Goal: Task Accomplishment & Management: Manage account settings

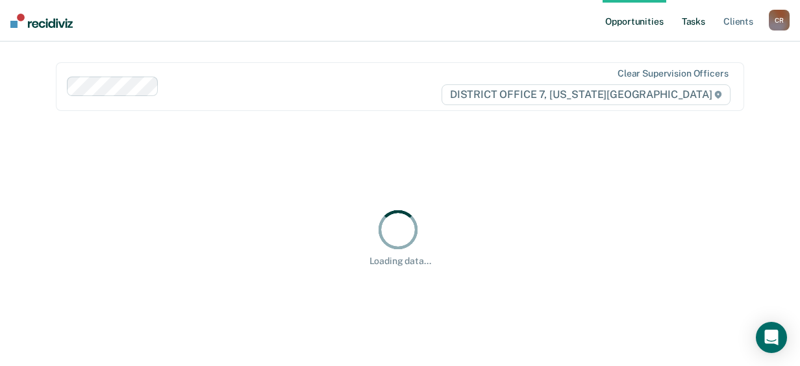
click at [699, 20] on link "Tasks" at bounding box center [693, 21] width 29 height 42
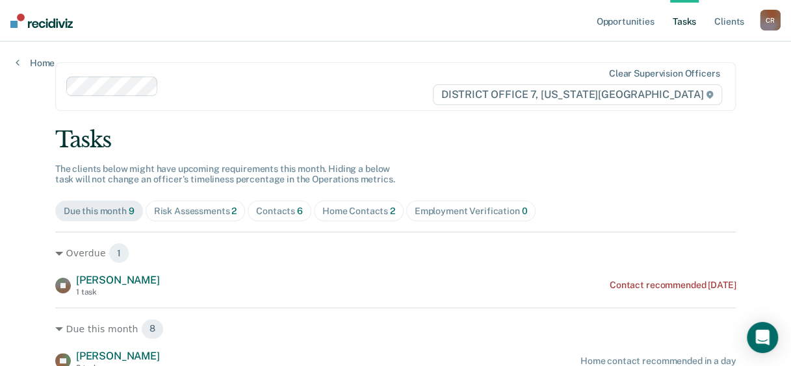
click at [322, 210] on div "Home Contacts 2" at bounding box center [358, 211] width 73 height 11
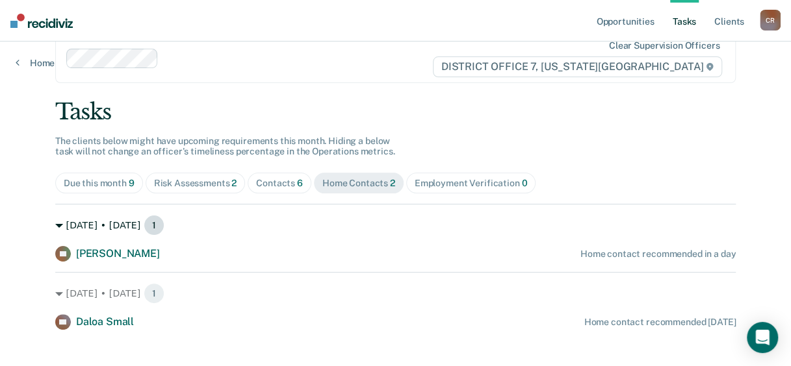
scroll to position [43, 0]
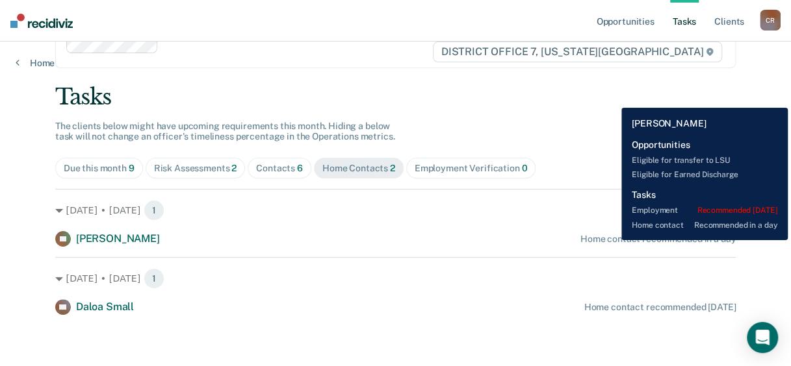
click at [611, 240] on div "Home contact recommended in a day" at bounding box center [657, 239] width 155 height 11
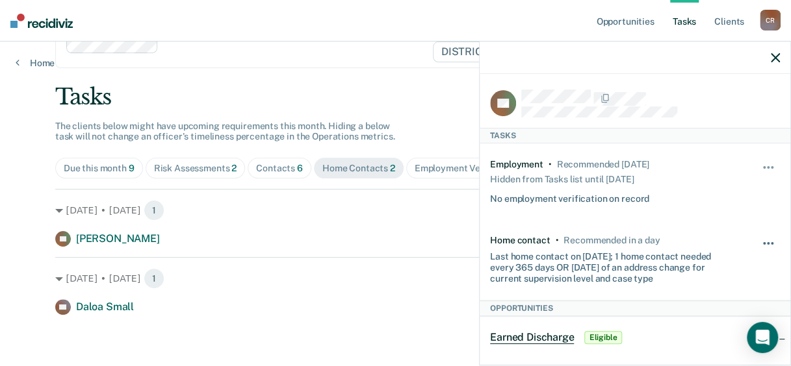
click at [757, 240] on button "button" at bounding box center [768, 250] width 22 height 21
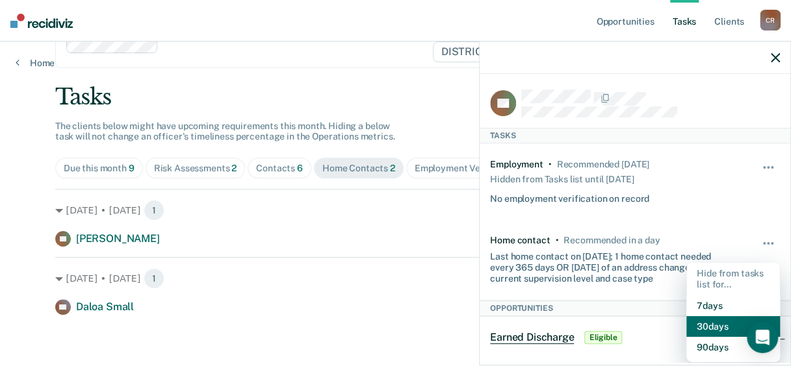
click at [696, 321] on button "30 days" at bounding box center [733, 326] width 94 height 21
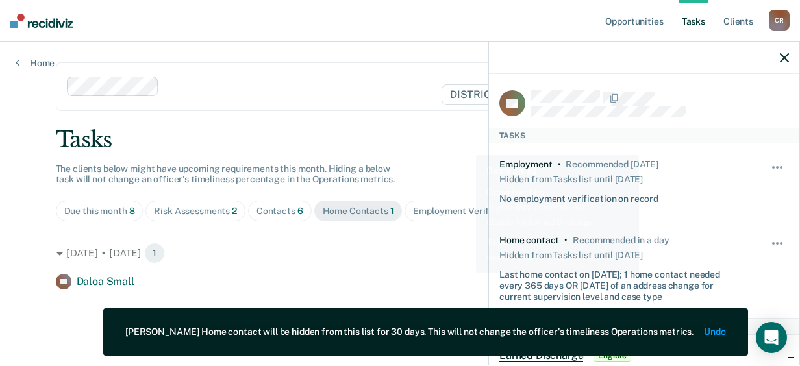
click at [464, 273] on div "[DATE] • [DATE] 1 DS Daloa Small Home contact recommended [DATE]" at bounding box center [400, 261] width 689 height 58
click at [783, 53] on icon "button" at bounding box center [784, 57] width 9 height 9
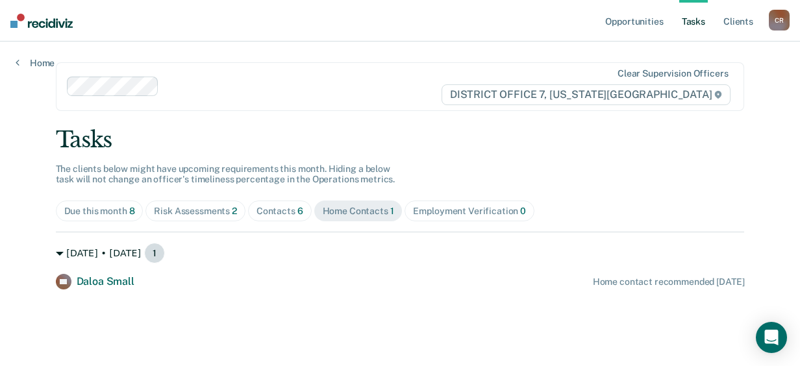
click at [395, 258] on div "[DATE] • [DATE] 1" at bounding box center [400, 253] width 689 height 21
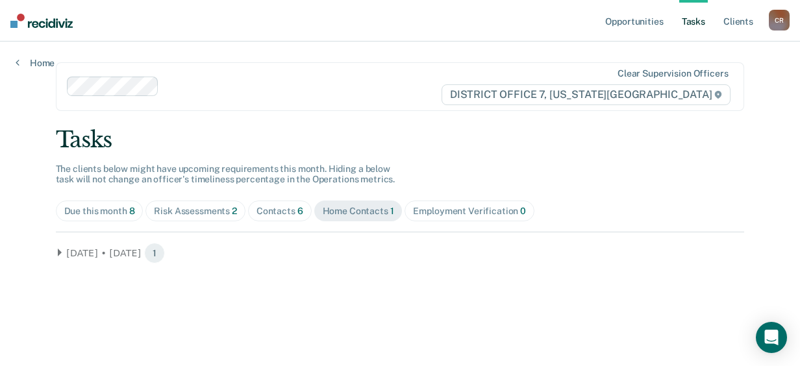
click at [337, 213] on div "Home Contacts 1" at bounding box center [358, 211] width 71 height 11
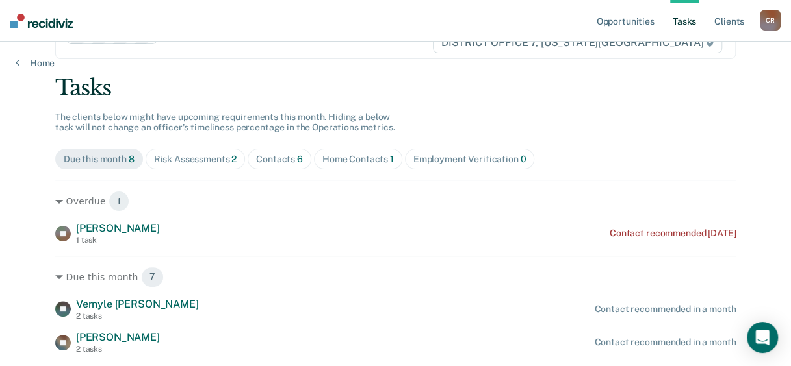
scroll to position [65, 0]
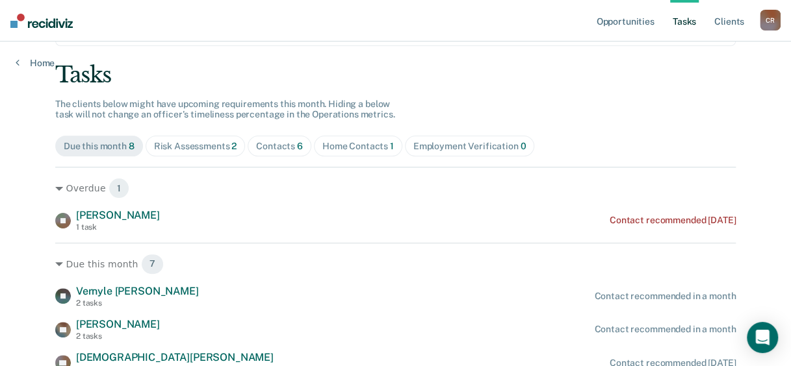
click at [331, 146] on div "Home Contacts 1" at bounding box center [357, 146] width 71 height 11
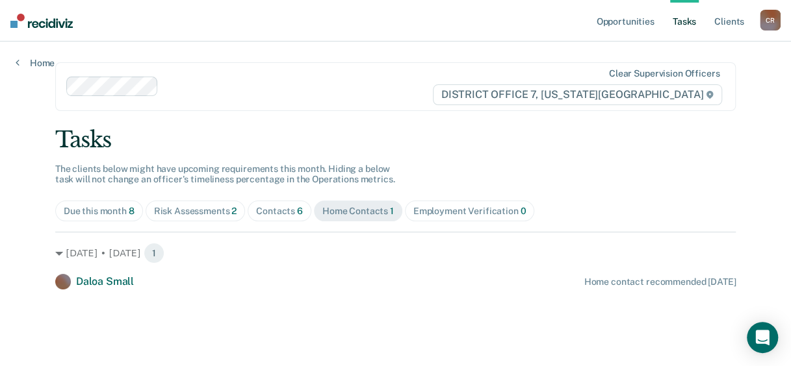
scroll to position [0, 0]
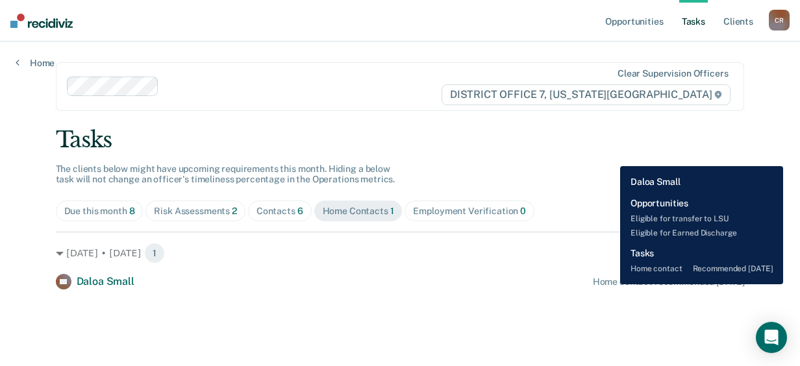
click at [611, 285] on div "Home contact recommended [DATE]" at bounding box center [669, 282] width 152 height 11
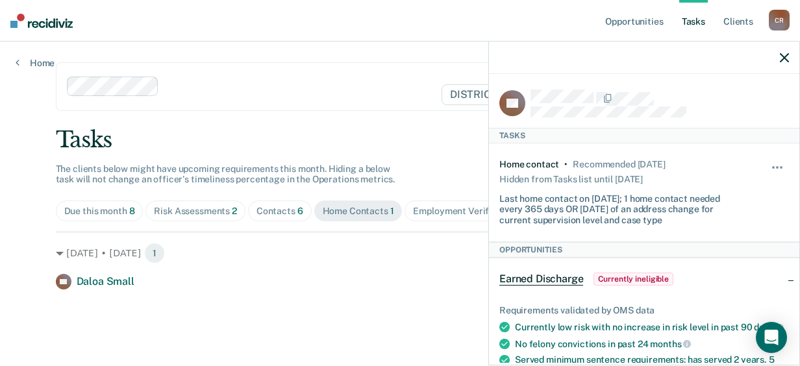
click at [388, 290] on main "Clear supervision officers DISTRICT OFFICE 7, [US_STATE] FALLS Tasks The client…" at bounding box center [400, 189] width 720 height 294
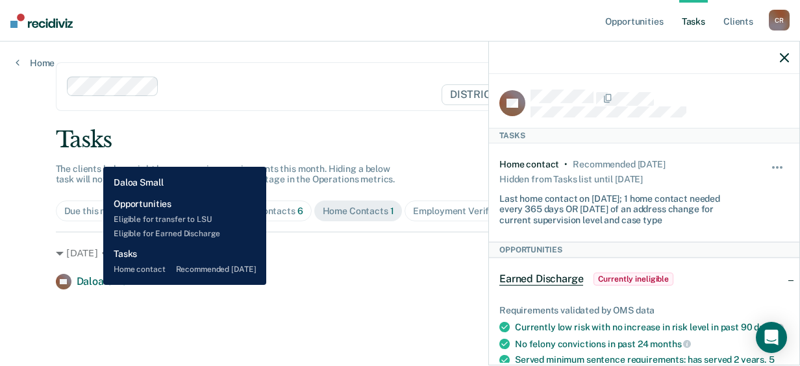
click at [94, 285] on span "Daloa Small" at bounding box center [106, 281] width 58 height 12
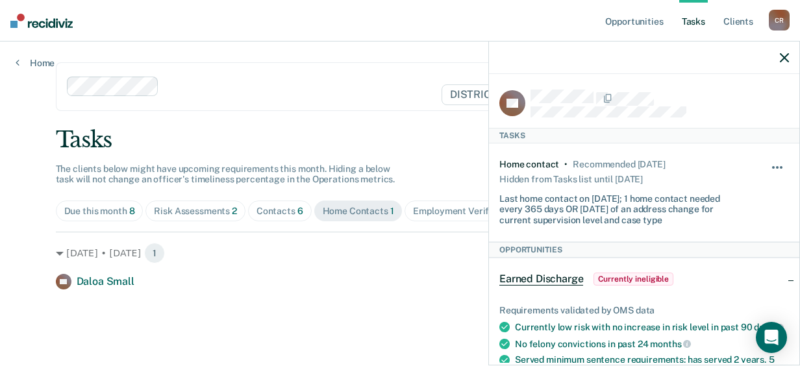
click at [772, 166] on span "button" at bounding box center [773, 167] width 3 height 3
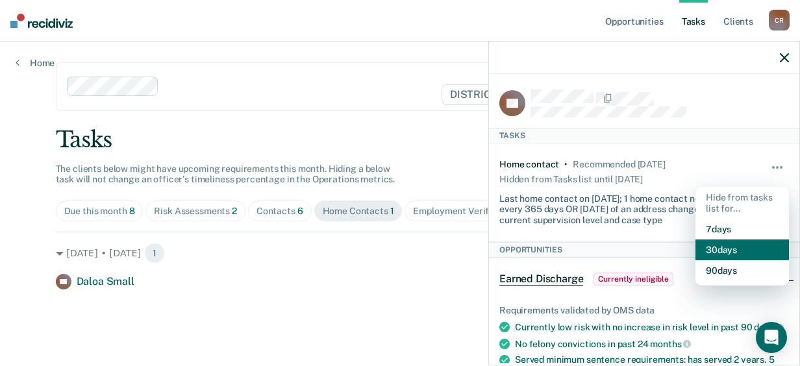
click at [711, 251] on button "30 days" at bounding box center [743, 250] width 94 height 21
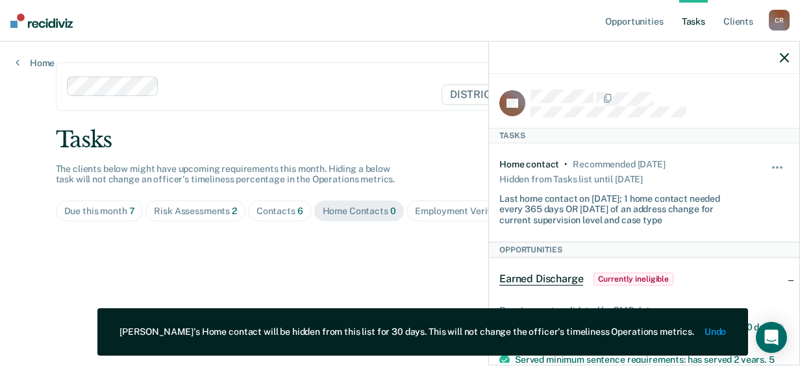
click at [316, 269] on main "Clear supervision officers DISTRICT OFFICE 7, [US_STATE] FALLS Tasks The client…" at bounding box center [400, 189] width 720 height 294
click at [787, 55] on icon "button" at bounding box center [784, 57] width 9 height 9
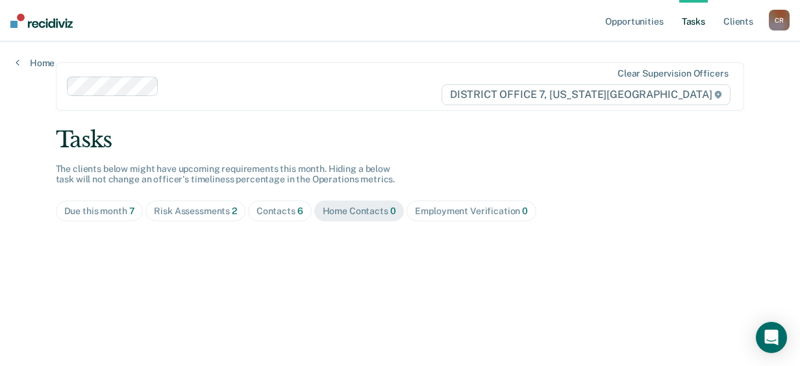
click at [462, 144] on div "Tasks" at bounding box center [400, 140] width 689 height 27
click at [257, 216] on div "Contacts 6" at bounding box center [280, 211] width 47 height 11
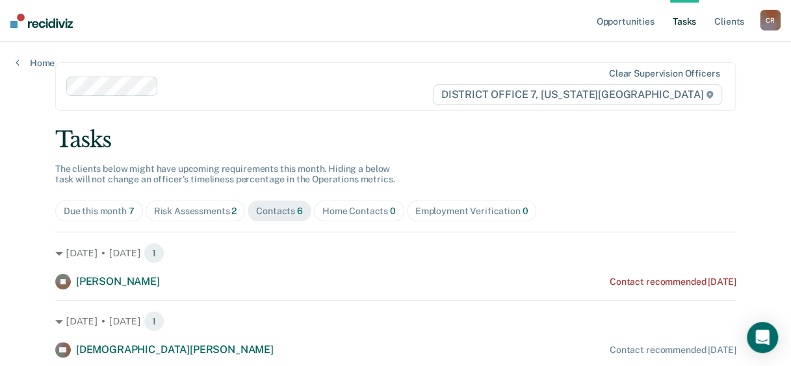
click at [190, 214] on div "Risk Assessments 2" at bounding box center [195, 211] width 83 height 11
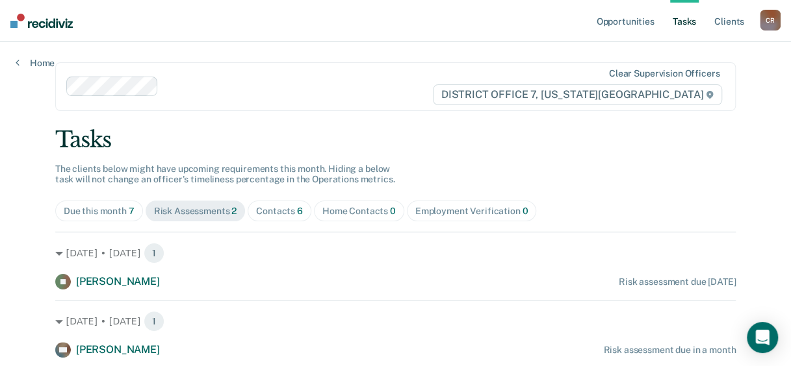
click at [323, 215] on div "Home Contacts 0" at bounding box center [358, 211] width 73 height 11
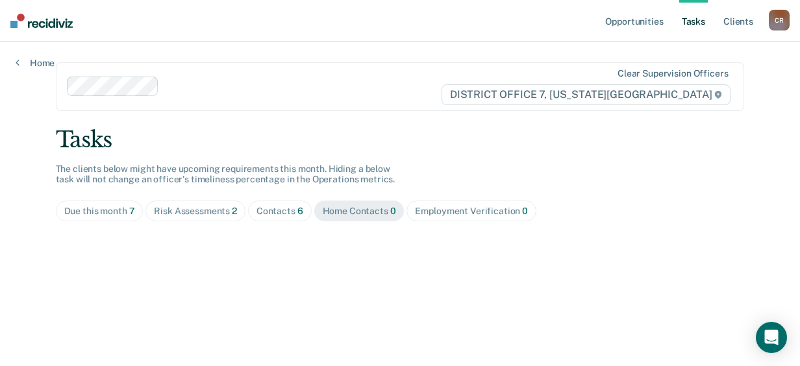
click at [266, 213] on div "Contacts 6" at bounding box center [280, 211] width 47 height 11
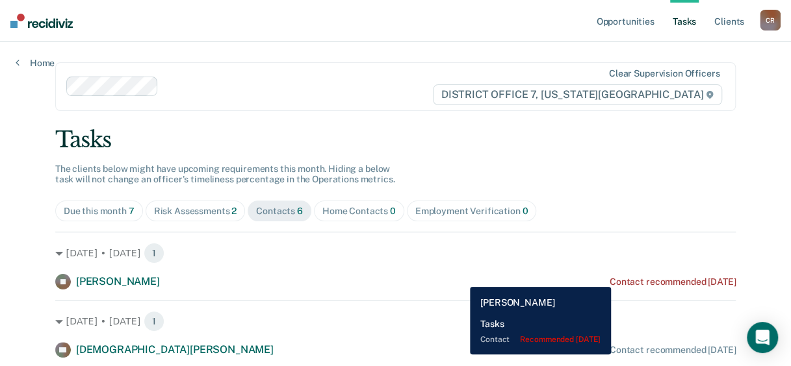
click at [637, 277] on div "Contact recommended [DATE]" at bounding box center [672, 282] width 126 height 11
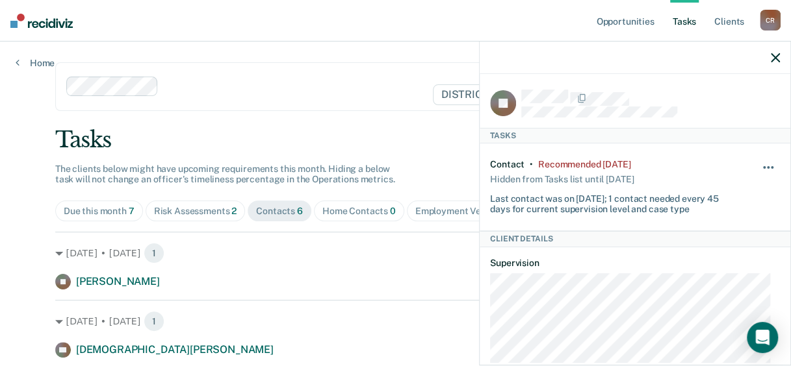
click at [757, 164] on button "button" at bounding box center [768, 174] width 22 height 21
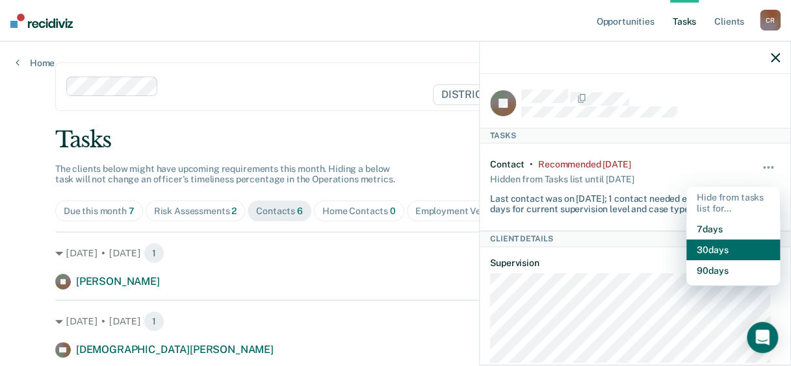
click at [690, 243] on button "30 days" at bounding box center [733, 250] width 94 height 21
